Goal: Entertainment & Leisure: Consume media (video, audio)

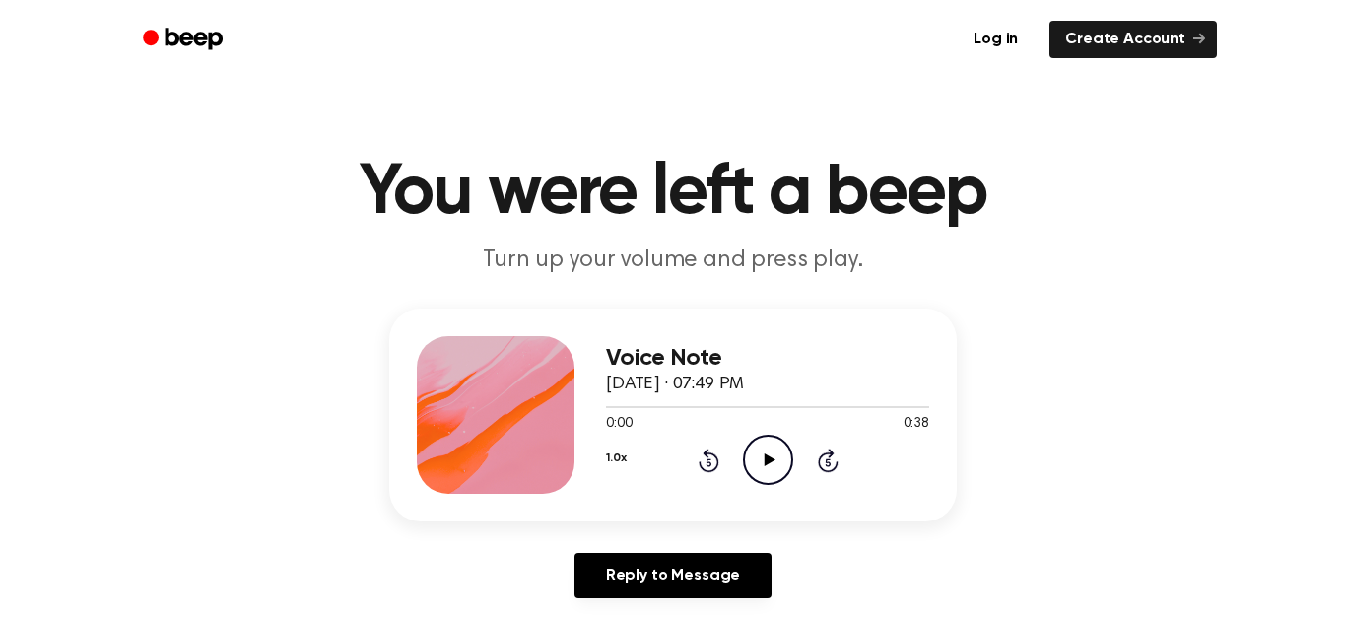
click at [764, 468] on icon "Play Audio" at bounding box center [768, 459] width 50 height 50
click at [770, 472] on icon "Play Audio" at bounding box center [768, 459] width 50 height 50
click at [769, 448] on icon "Play Audio" at bounding box center [768, 459] width 50 height 50
click at [771, 453] on icon "Play Audio" at bounding box center [768, 459] width 50 height 50
click at [263, 412] on div "Voice Note [DATE] · 07:49 PM 0:00 0:38 Your browser does not support the [objec…" at bounding box center [673, 460] width 1299 height 305
